Goal: Information Seeking & Learning: Learn about a topic

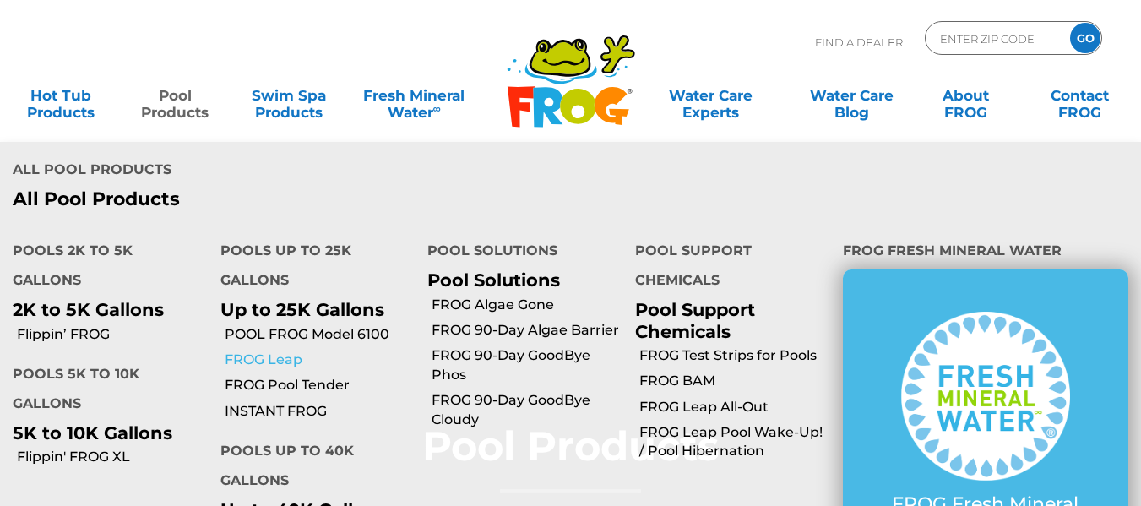
click at [285, 359] on link "FROG Leap" at bounding box center [320, 359] width 191 height 19
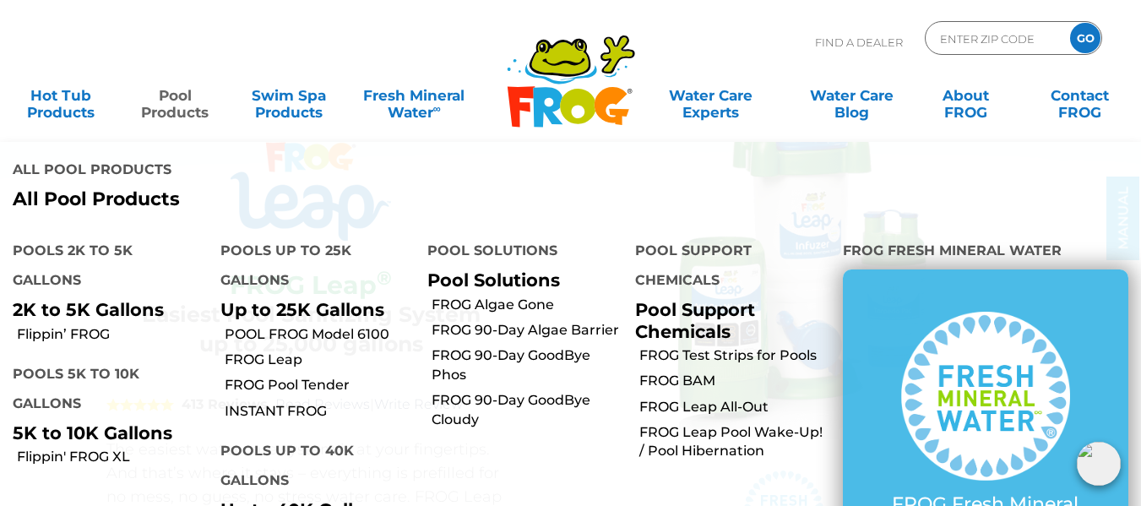
scroll to position [169, 0]
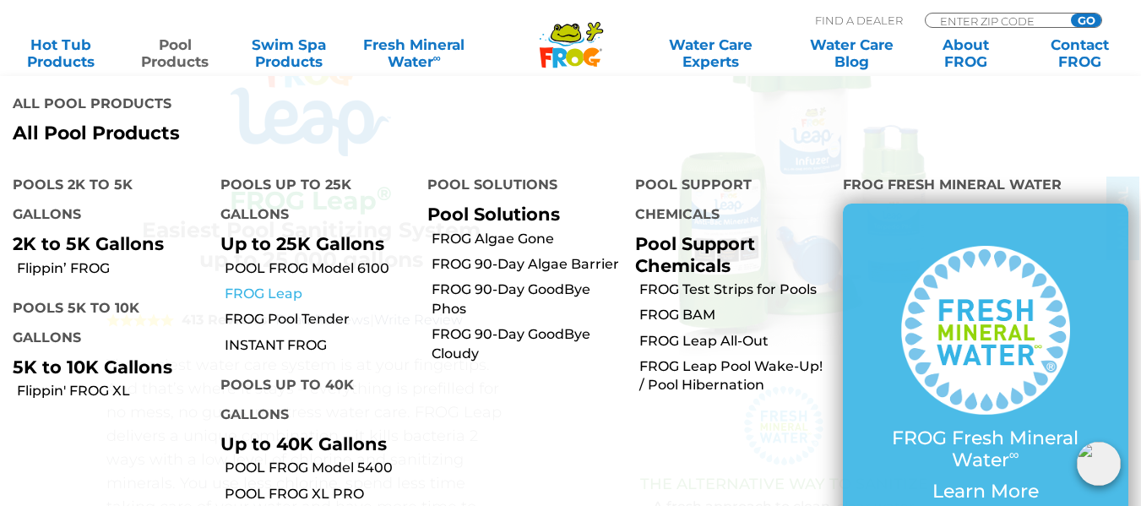
click at [252, 294] on link "FROG Leap" at bounding box center [320, 294] width 191 height 19
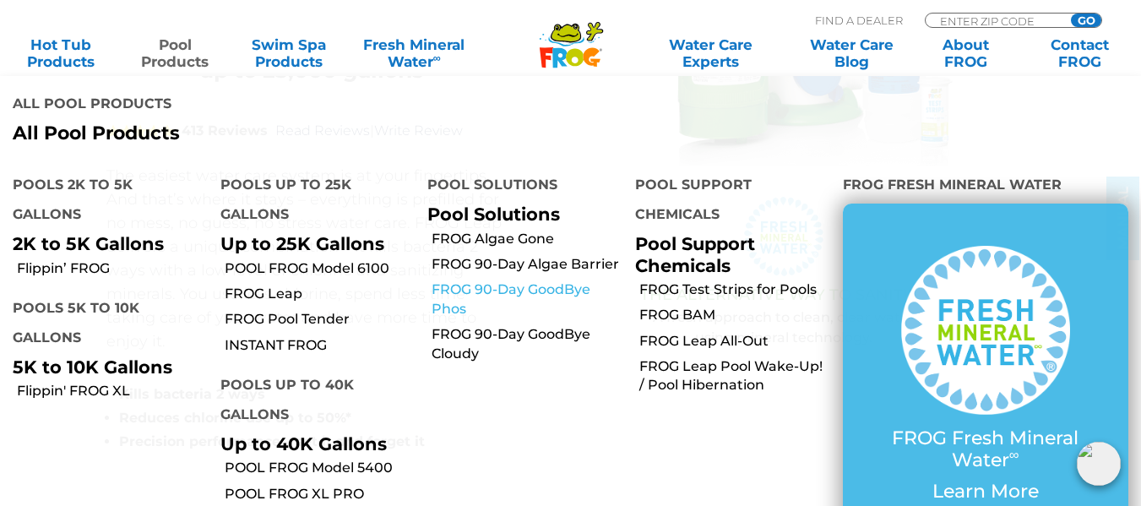
scroll to position [188, 0]
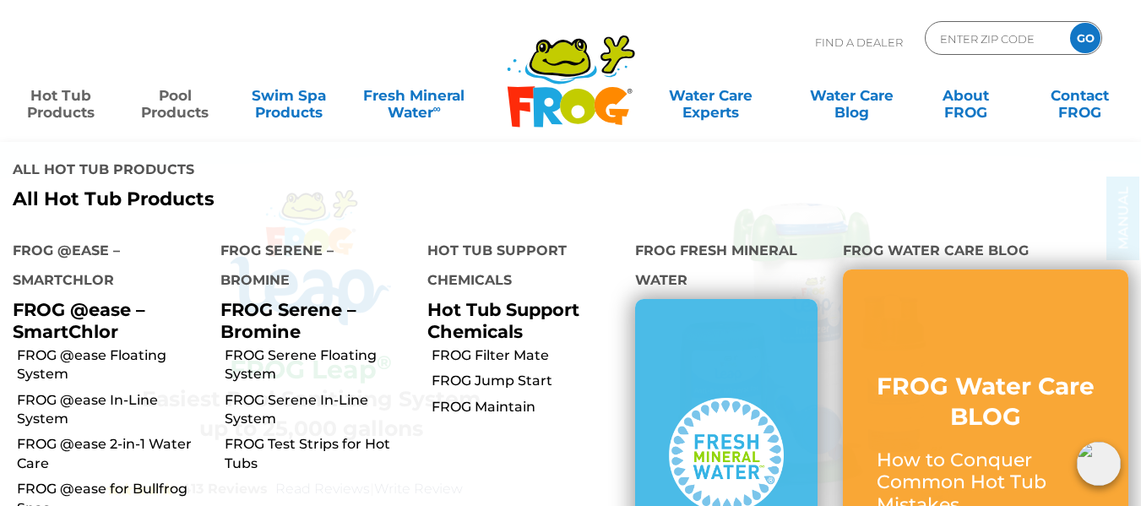
click at [50, 101] on link "Hot Tub Products" at bounding box center [61, 96] width 89 height 34
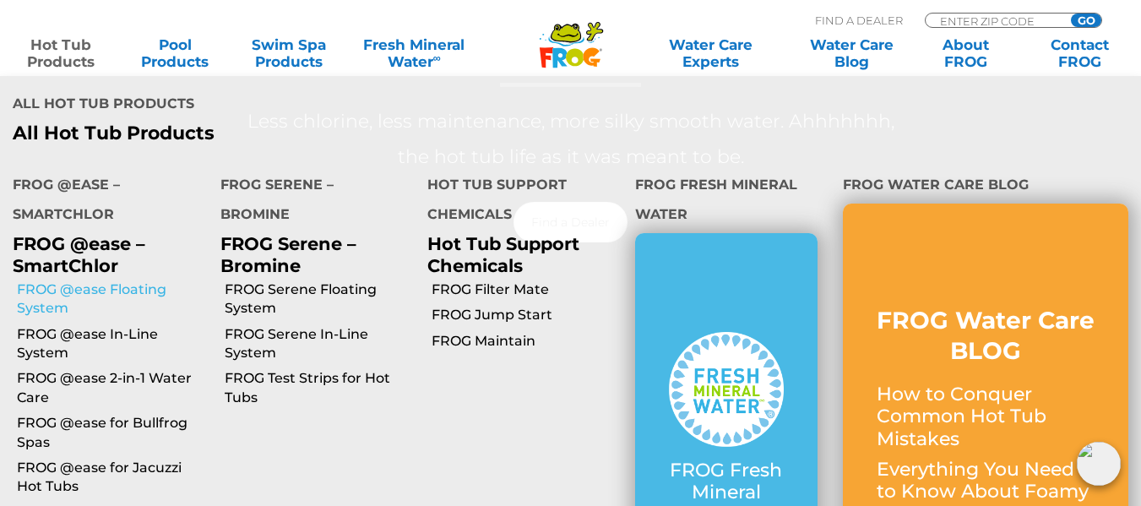
scroll to position [422, 0]
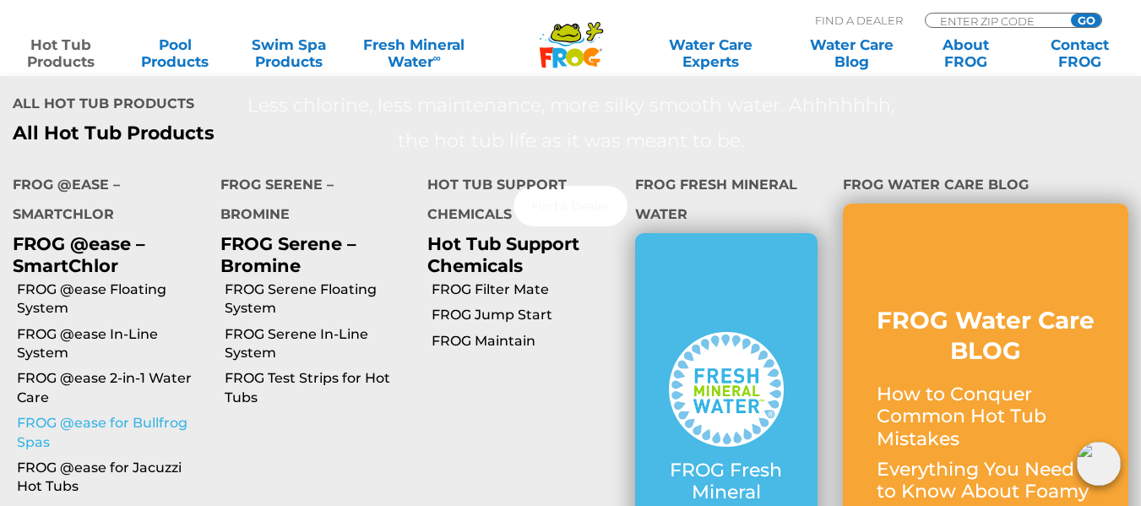
click at [74, 421] on link "FROG @ease for Bullfrog Spas" at bounding box center [112, 433] width 191 height 38
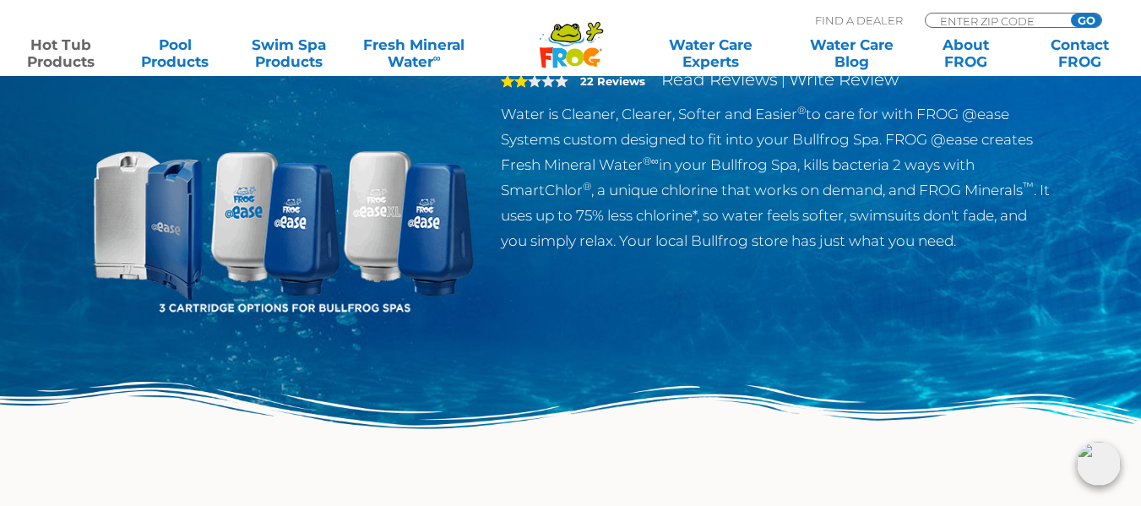
scroll to position [169, 0]
